Goal: Transaction & Acquisition: Purchase product/service

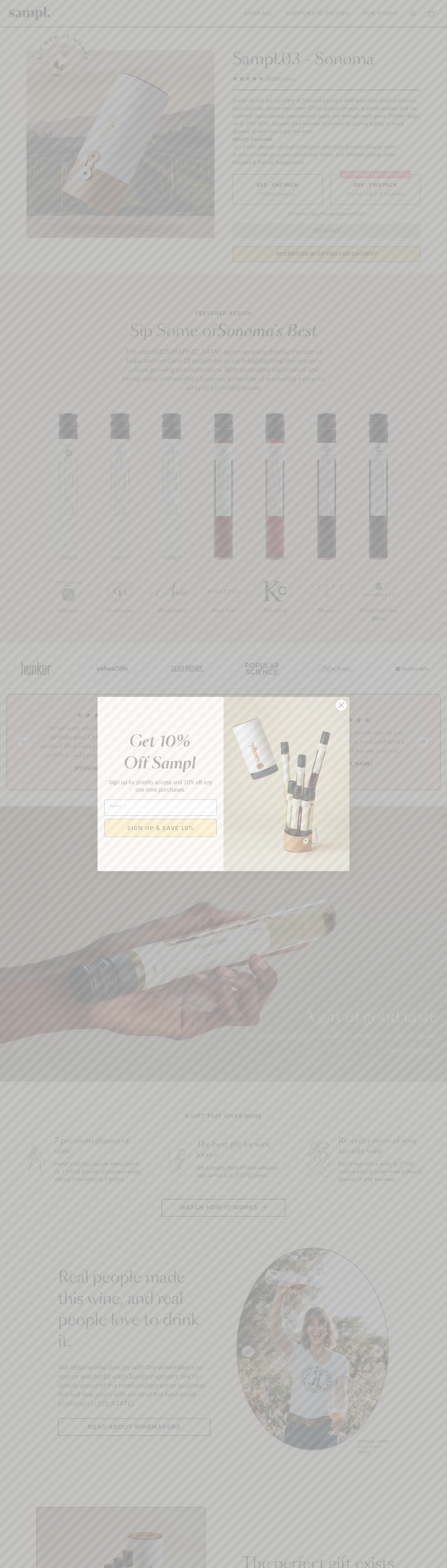
click at [341, 705] on icon "Close dialog" at bounding box center [341, 705] width 5 height 5
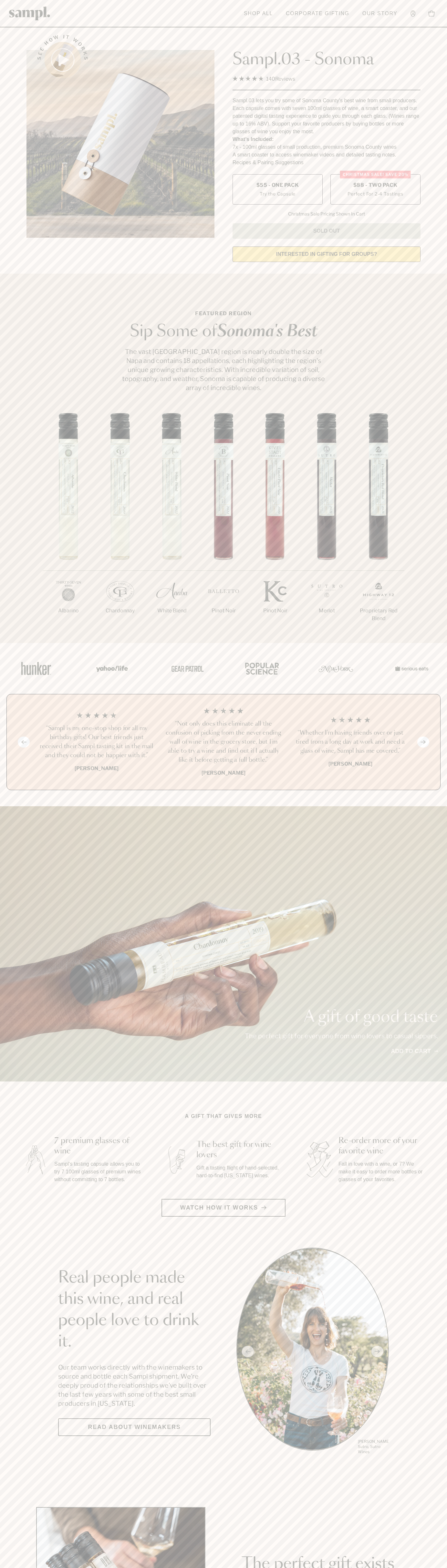
click at [375, 190] on label "Christmas SALE! Save 20% $88 - Two Pack Perfect For 2-4 Tastings" at bounding box center [376, 190] width 90 height 30
click at [97, 743] on h3 "“Sampl is my one-stop shop for all my birthday gifts! Our best friends just rec…" at bounding box center [97, 742] width 116 height 36
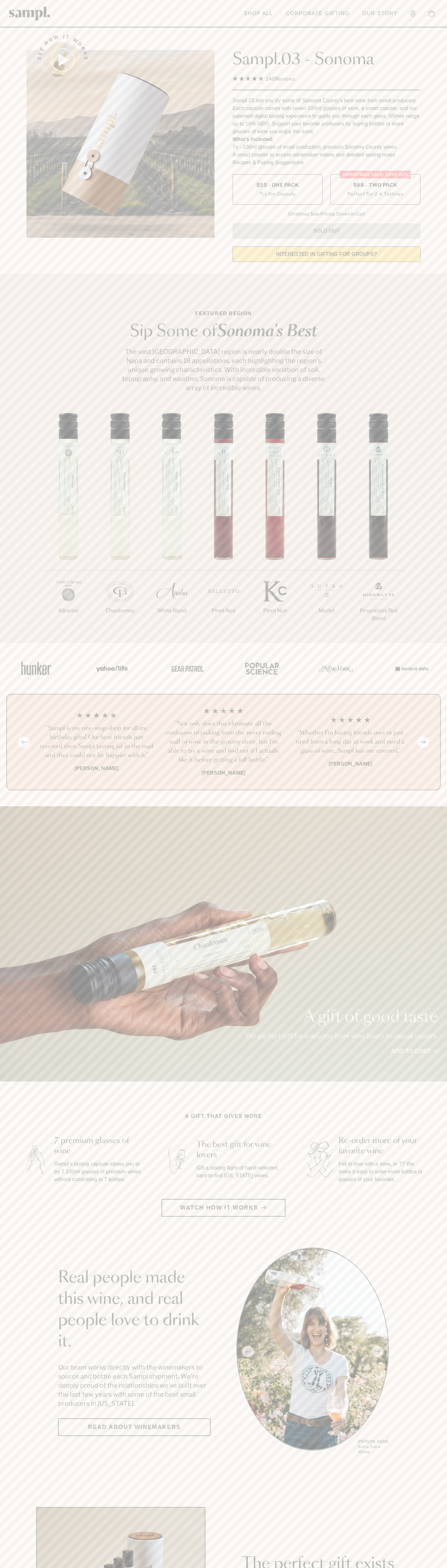
click at [281, 25] on header "Toggle navigation menu Shop All Corporate Gifting Our Story Account Story Shop …" at bounding box center [224, 13] width 447 height 27
click at [433, 394] on section "Featured Region Sip Some of Sonoma's Best The vast Sonoma County region is near…" at bounding box center [224, 458] width 447 height 370
click at [413, 1568] on html "Skip to main content Toggle navigation menu Shop All Corporate Gifting Our Stor…" at bounding box center [224, 1513] width 447 height 3026
click at [23, 141] on div "See how it works Sampl.03 - Sonoma 4.9 Rated 4.9 out of 5 stars 140 Reviews Cli…" at bounding box center [224, 146] width 406 height 241
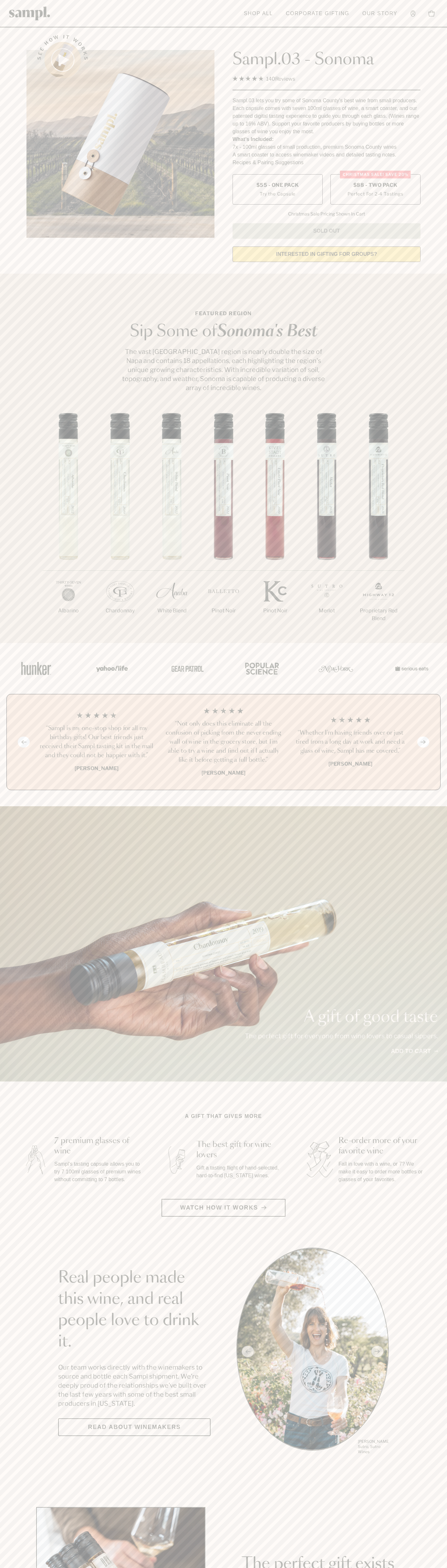
click at [375, 190] on label "Christmas SALE! Save 20% $88 - Two Pack Perfect For 2-4 Tastings" at bounding box center [376, 190] width 90 height 30
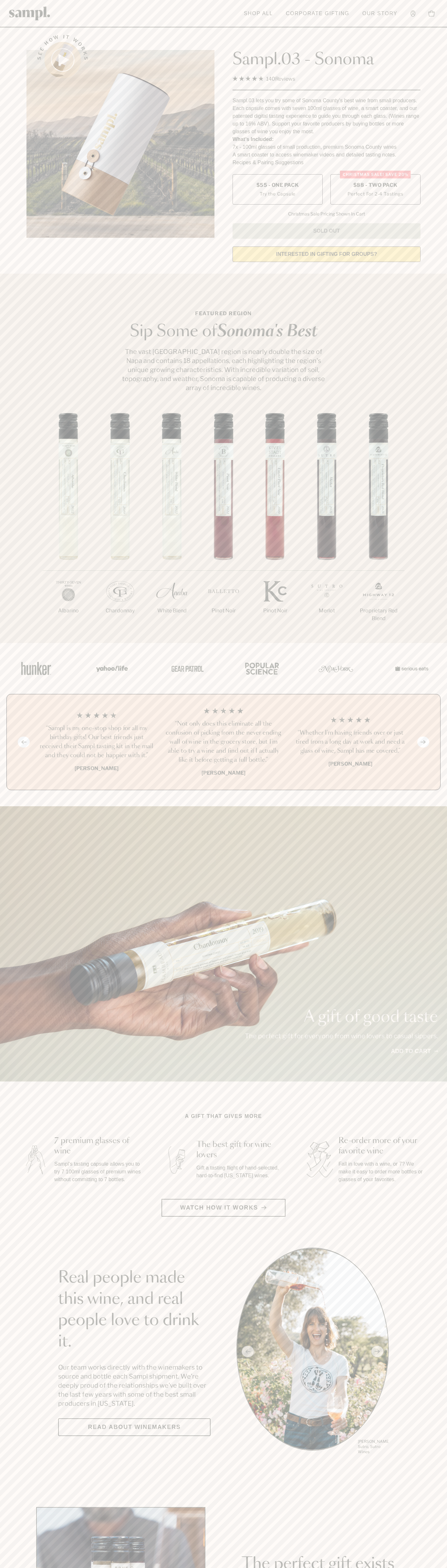
click at [97, 743] on h3 "“Sampl is my one-stop shop for all my birthday gifts! Our best friends just rec…" at bounding box center [97, 742] width 116 height 36
